Goal: Task Accomplishment & Management: Use online tool/utility

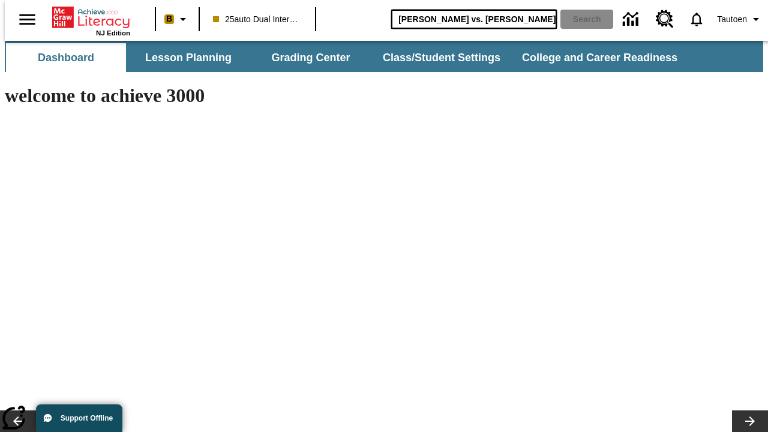
type input "[PERSON_NAME] vs. [PERSON_NAME]"
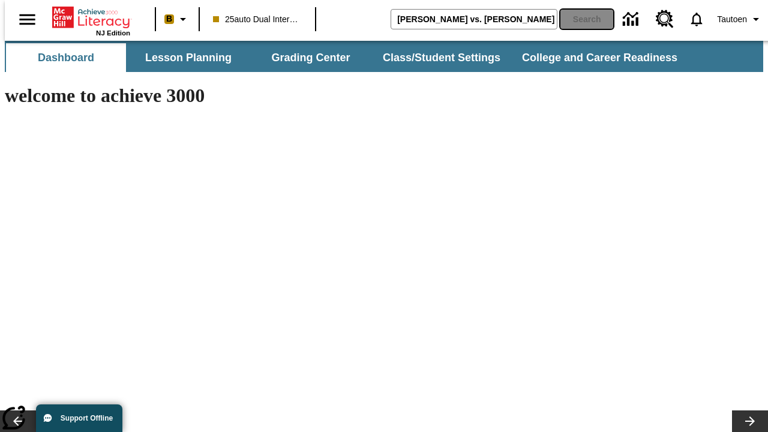
click at [579, 19] on button "Search" at bounding box center [586, 19] width 53 height 19
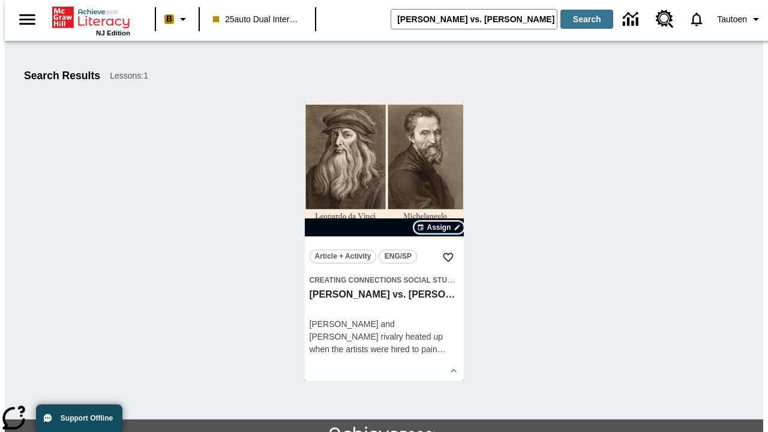
click at [439, 227] on span "Assign" at bounding box center [439, 227] width 24 height 11
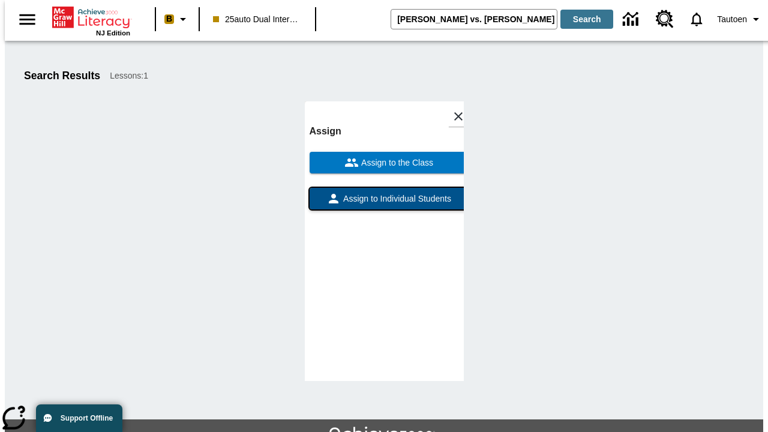
click at [384, 204] on span "Assign to Individual Students" at bounding box center [396, 199] width 110 height 13
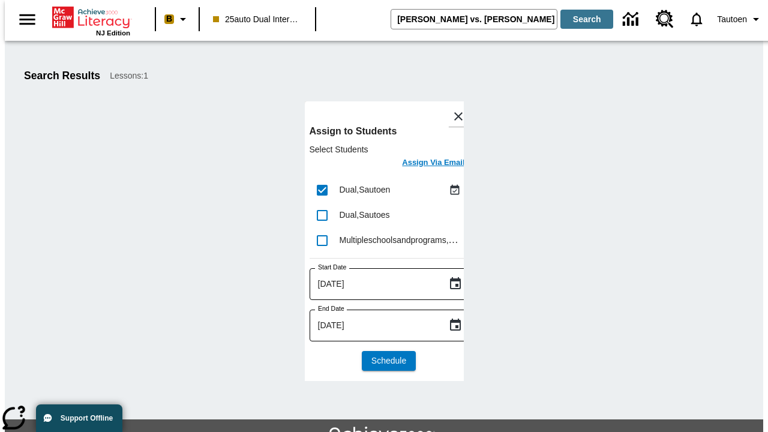
click at [424, 164] on h6 "Assign Via Email" at bounding box center [433, 163] width 62 height 14
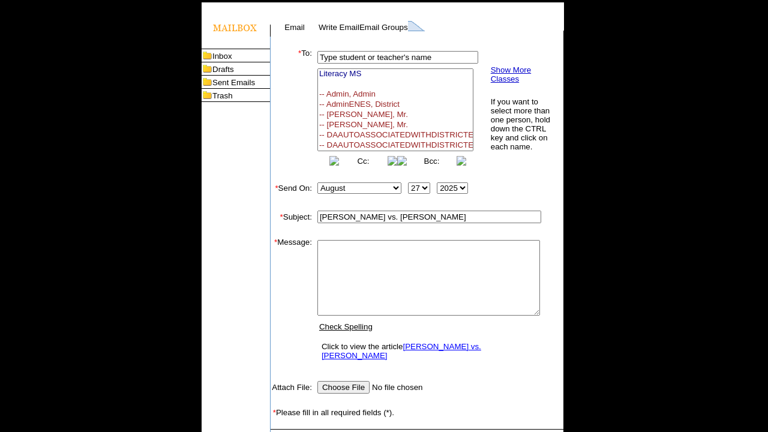
select select
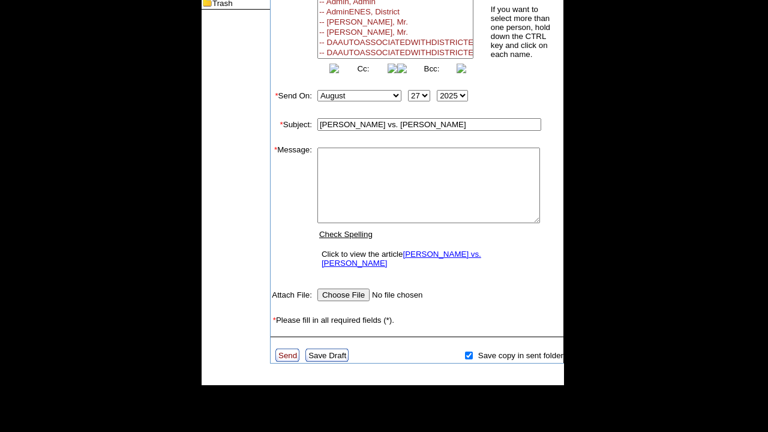
click at [288, 351] on link "Send" at bounding box center [287, 355] width 19 height 9
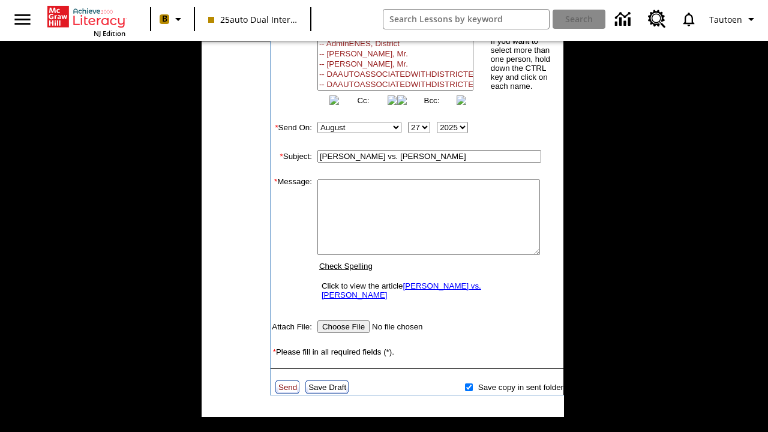
scroll to position [0, 0]
